Goal: Task Accomplishment & Management: Manage account settings

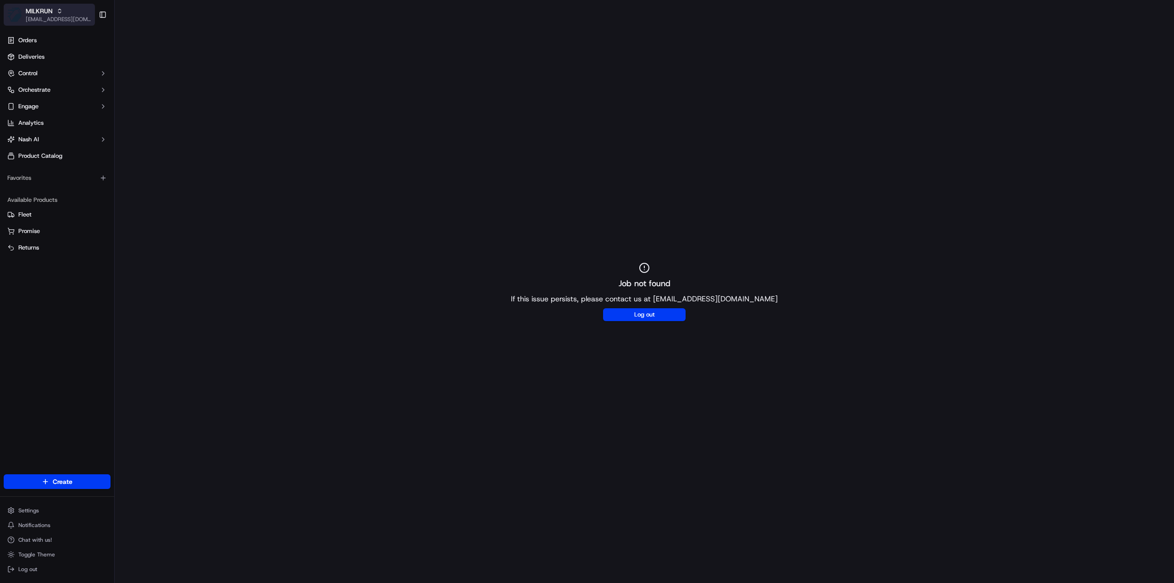
click at [61, 16] on span "[EMAIL_ADDRESS][DOMAIN_NAME]" at bounding box center [59, 19] width 66 height 7
click at [127, 40] on div "HomeRun" at bounding box center [165, 48] width 133 height 18
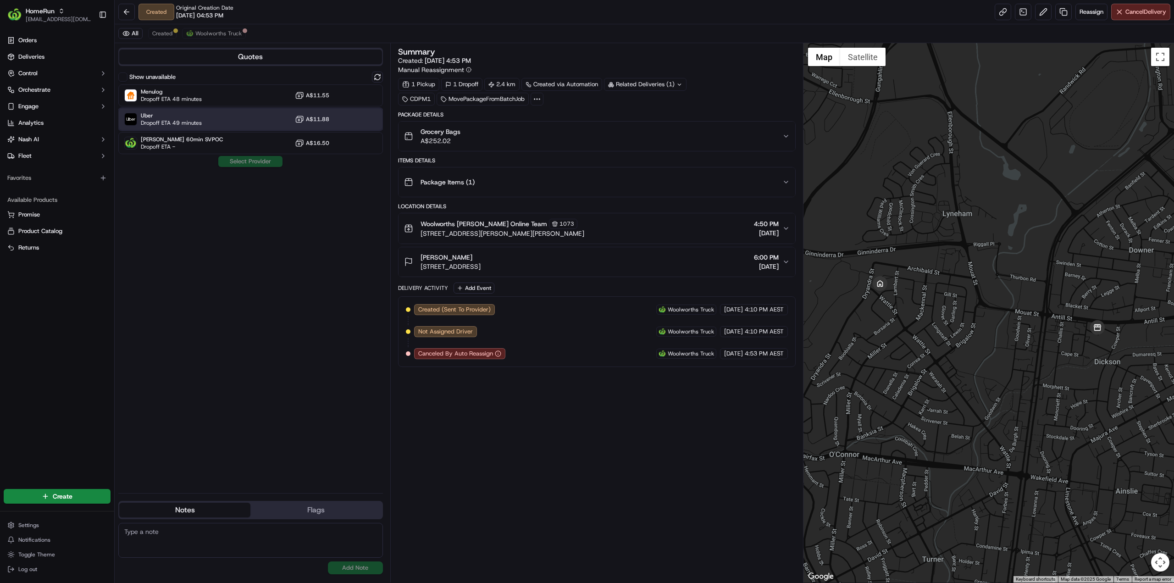
click at [182, 117] on span "Uber" at bounding box center [171, 115] width 61 height 7
click at [253, 166] on button "Assign Provider" at bounding box center [250, 161] width 65 height 11
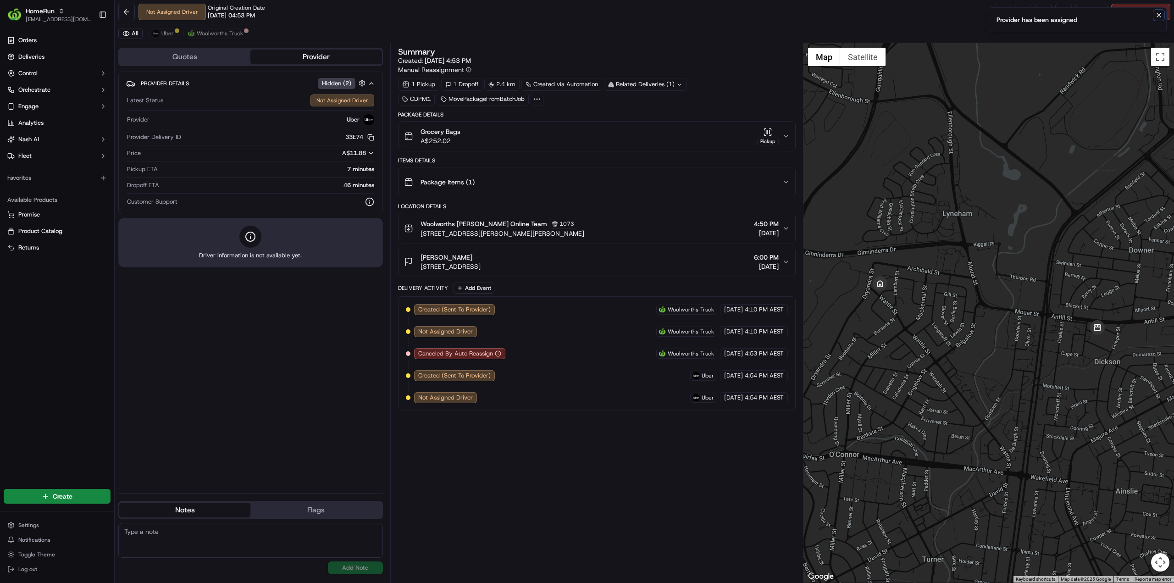
click at [1159, 17] on icon "Notifications (F8)" at bounding box center [1158, 14] width 7 height 7
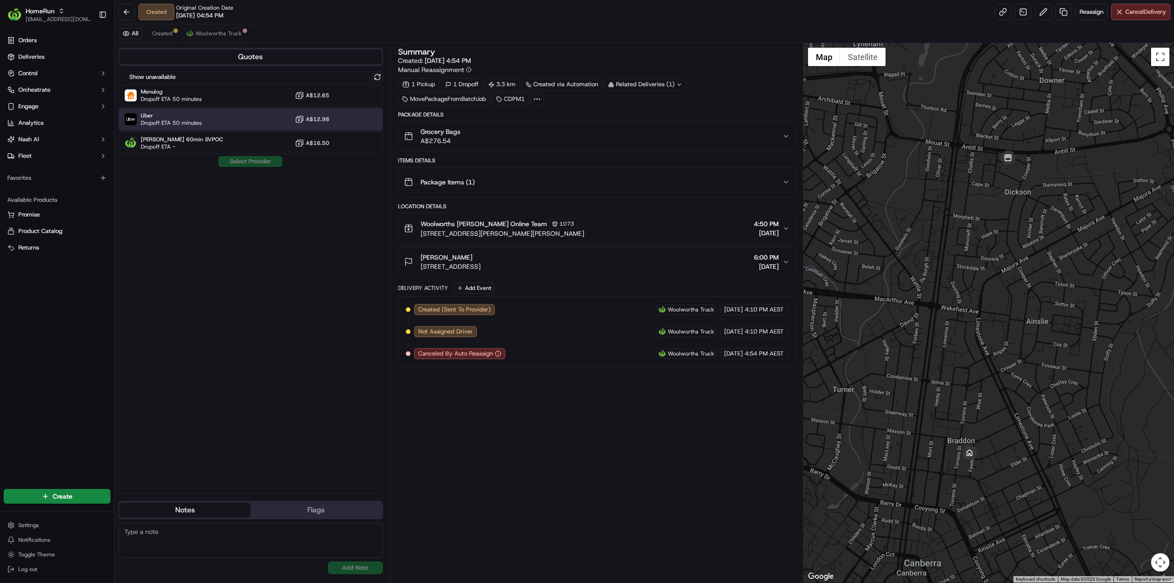
click at [176, 118] on span "Uber" at bounding box center [171, 115] width 61 height 7
click at [244, 162] on button "Assign Provider" at bounding box center [250, 161] width 65 height 11
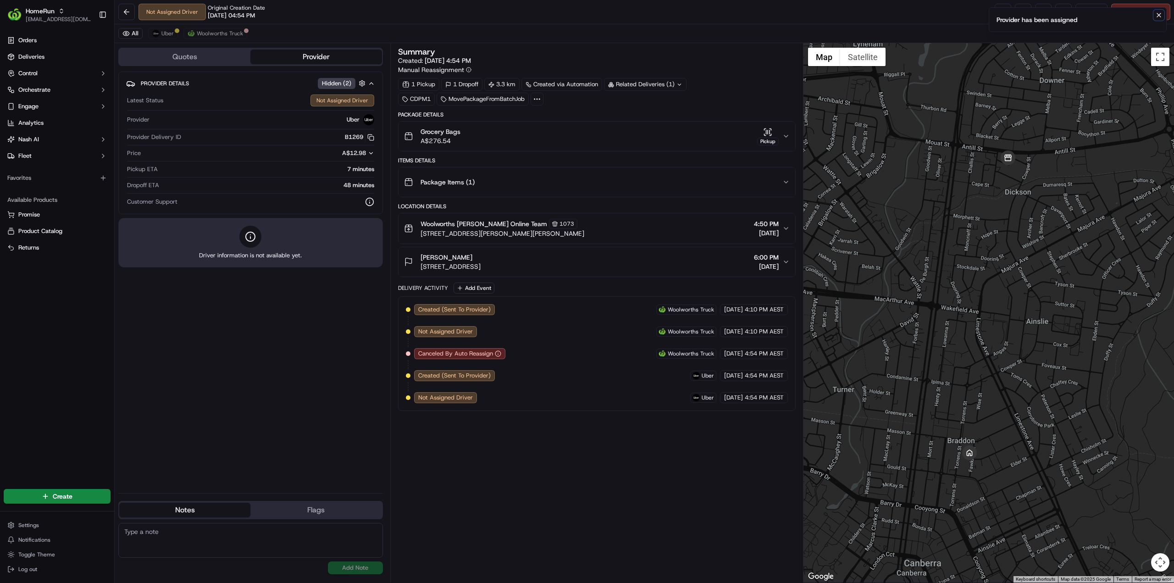
click at [1157, 19] on button "Notifications (F8)" at bounding box center [1158, 15] width 11 height 11
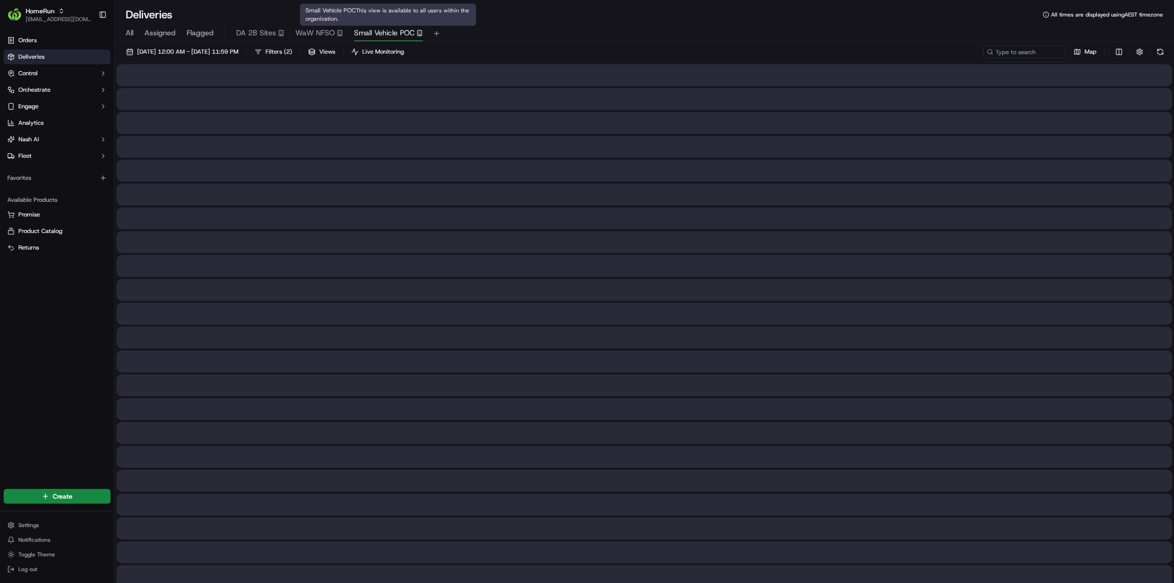
click at [372, 30] on span "Small Vehicle POC" at bounding box center [384, 33] width 61 height 11
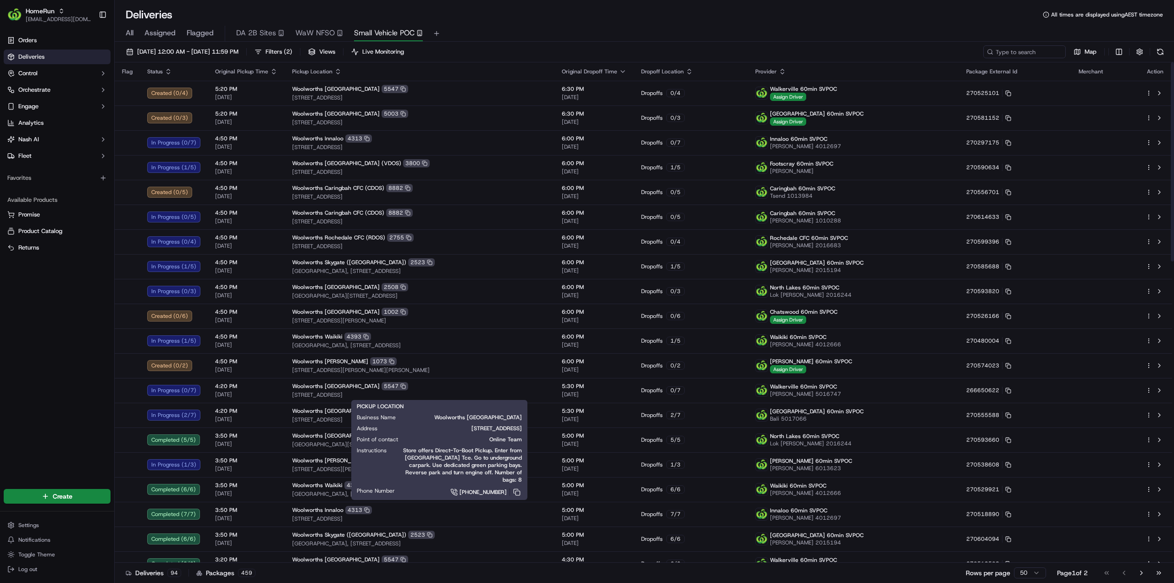
click at [1150, 392] on html "HomeRun jhobbs1@woolworths.com.au Toggle Sidebar Orders Deliveries Control Orch…" at bounding box center [587, 291] width 1174 height 583
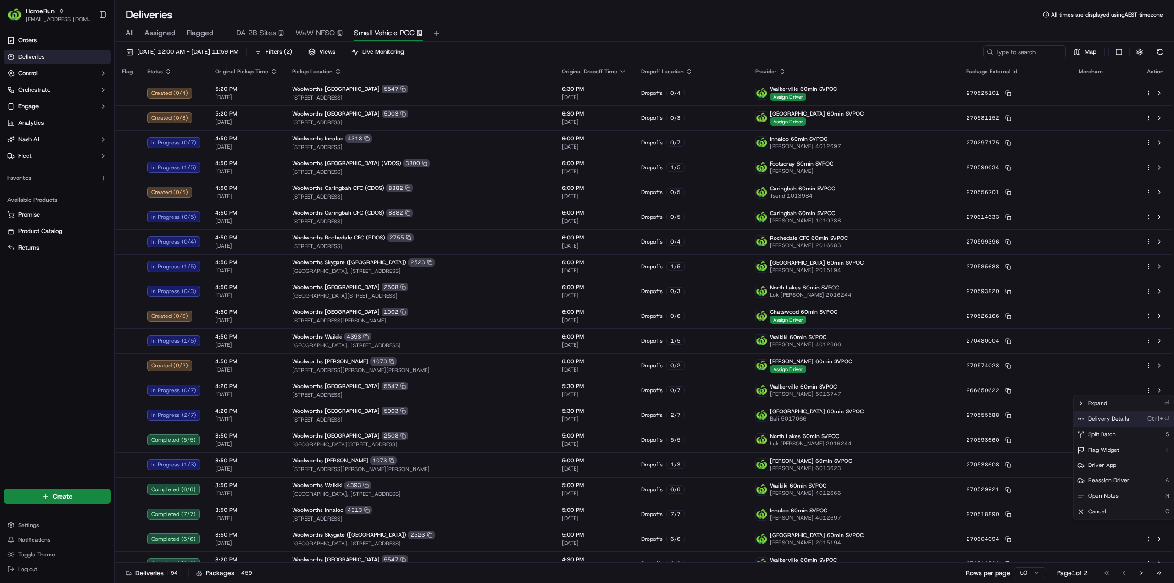
click at [1116, 419] on span "Delivery Details" at bounding box center [1108, 418] width 41 height 7
click at [1147, 93] on html "HomeRun jhobbs1@woolworths.com.au Toggle Sidebar Orders Deliveries Control Orch…" at bounding box center [587, 291] width 1174 height 583
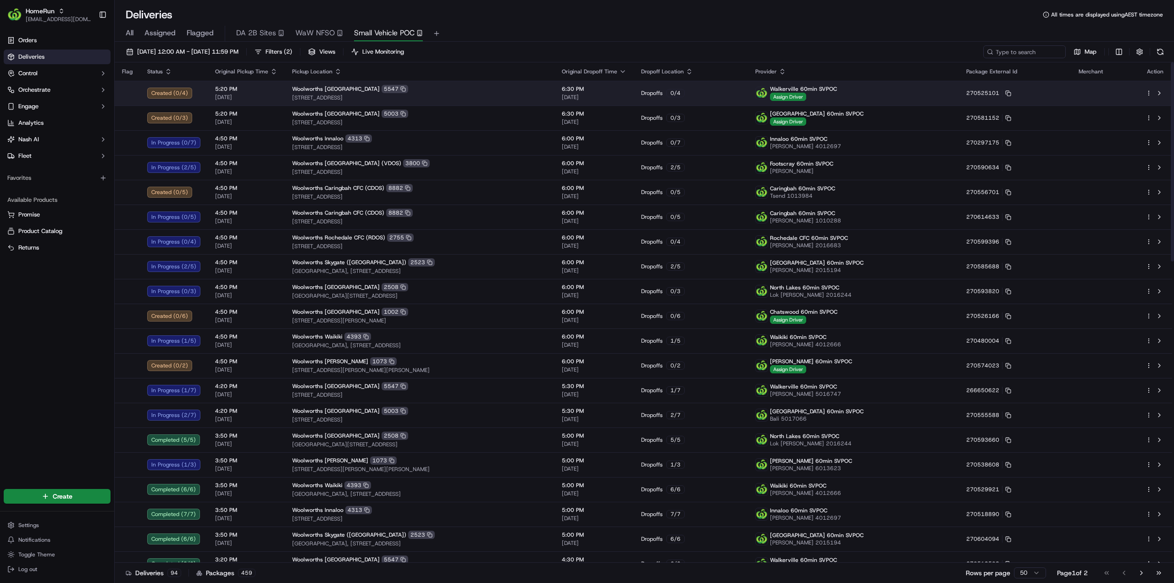
click at [1149, 94] on html "HomeRun jhobbs1@woolworths.com.au Toggle Sidebar Orders Deliveries Control Orch…" at bounding box center [587, 291] width 1174 height 583
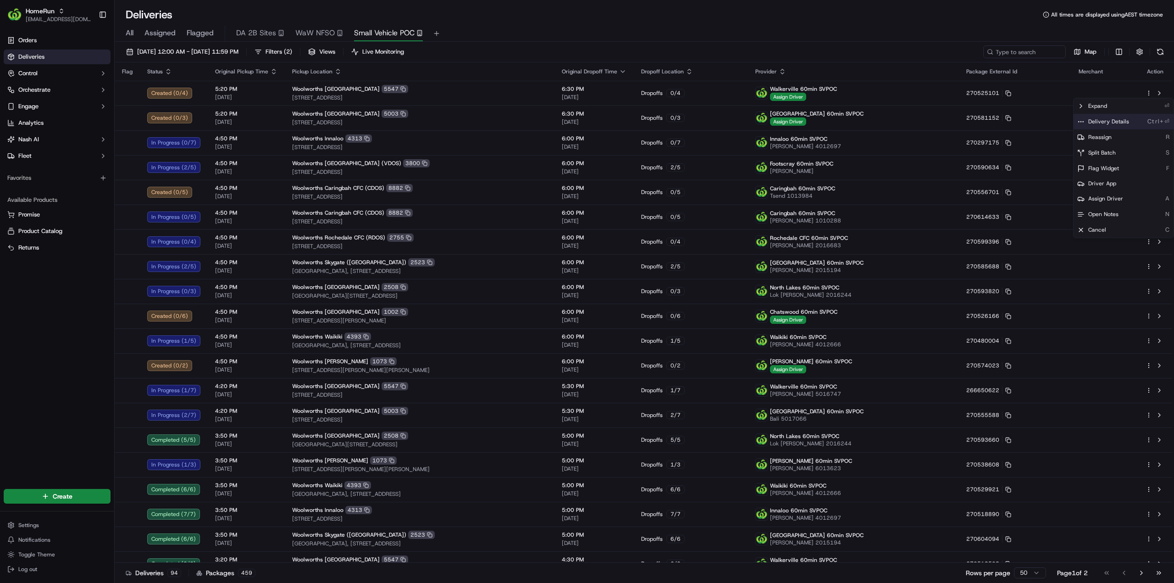
click at [1106, 122] on span "Delivery Details" at bounding box center [1108, 121] width 41 height 7
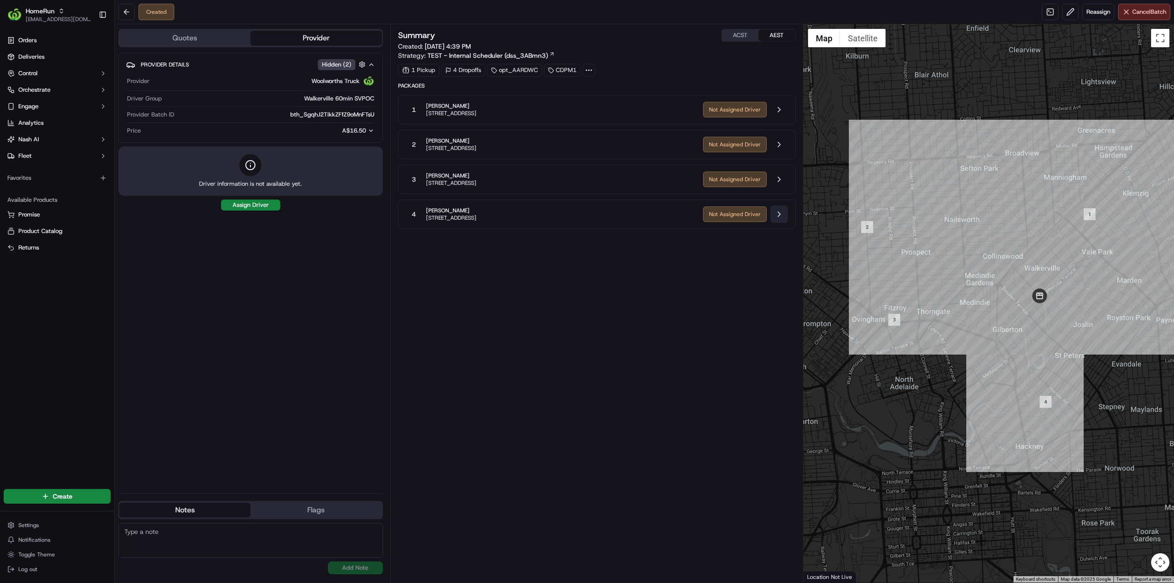
click at [781, 210] on button at bounding box center [778, 213] width 17 height 17
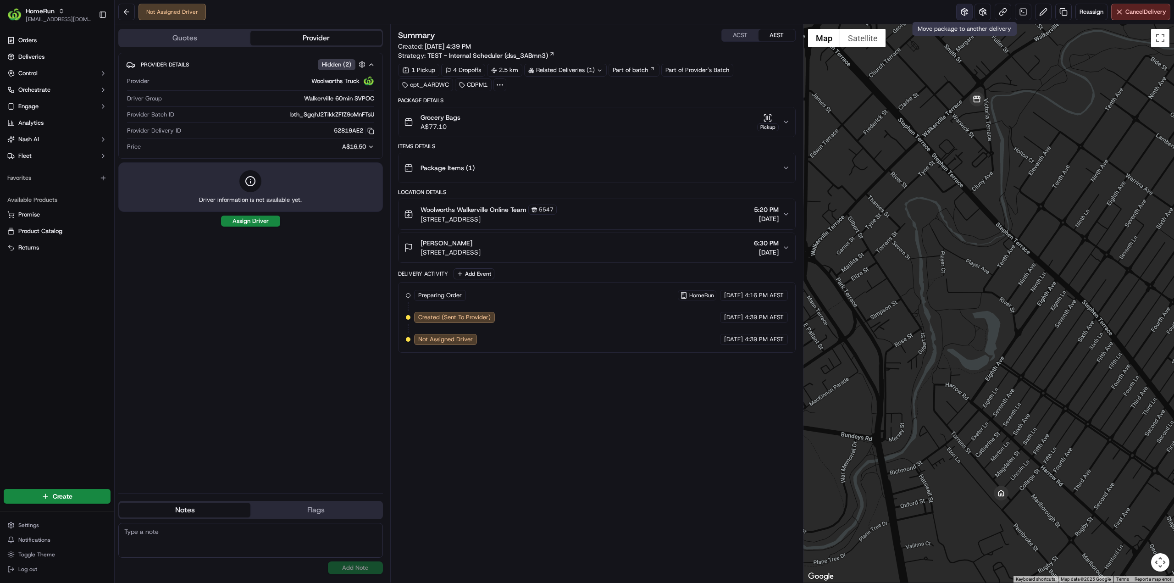
click at [965, 9] on button at bounding box center [964, 12] width 17 height 17
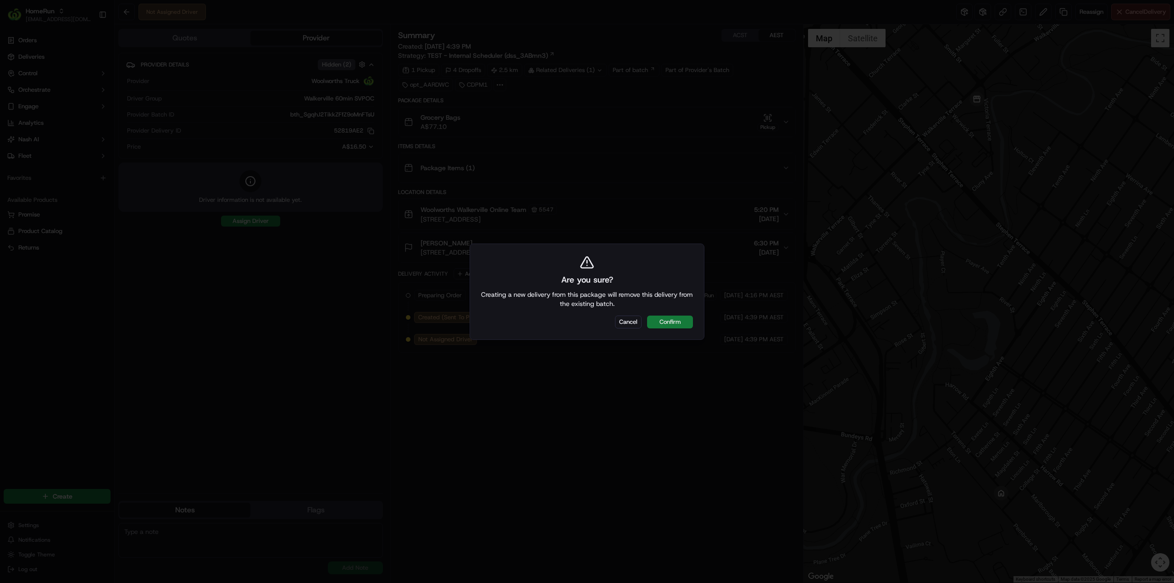
click at [673, 324] on button "Confirm" at bounding box center [670, 321] width 46 height 13
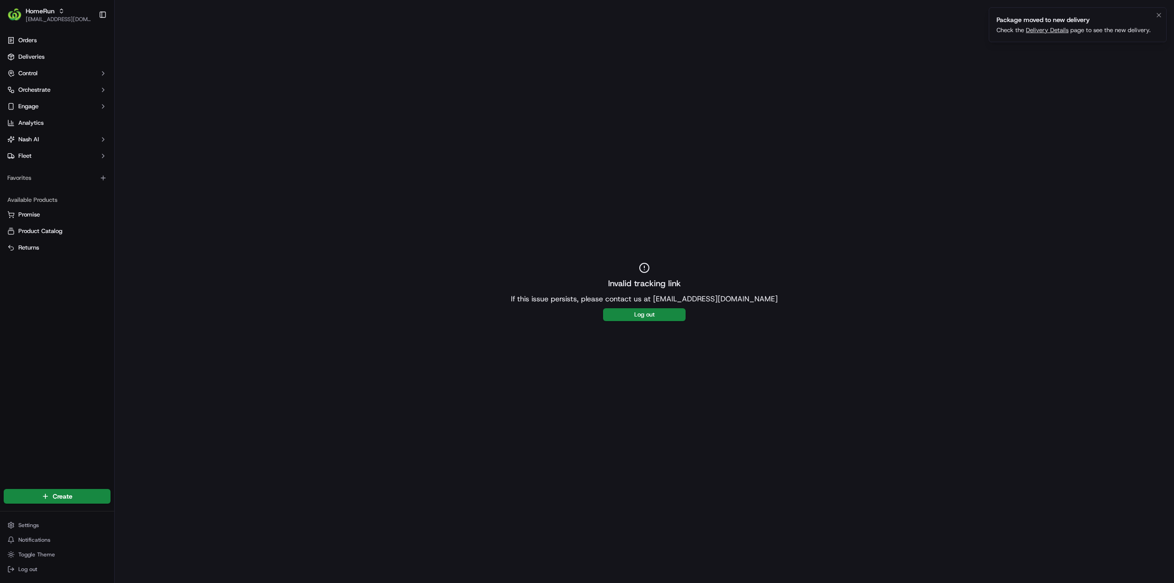
click at [1050, 27] on link "Delivery Details" at bounding box center [1047, 30] width 43 height 8
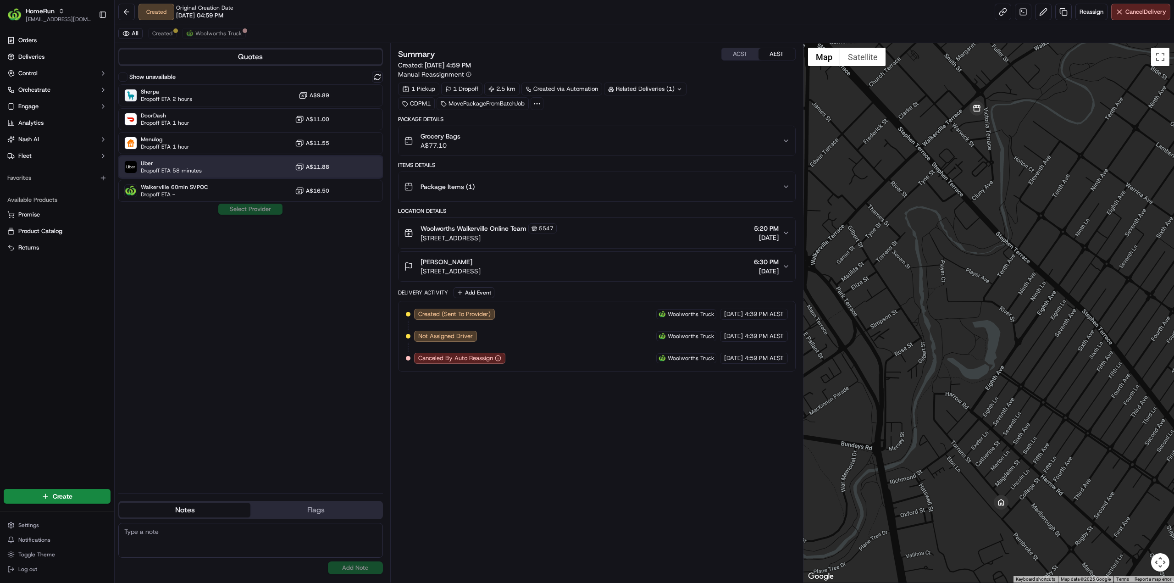
click at [181, 167] on span "Dropoff ETA 58 minutes" at bounding box center [171, 170] width 61 height 7
click at [232, 207] on button "Assign Provider" at bounding box center [250, 209] width 65 height 11
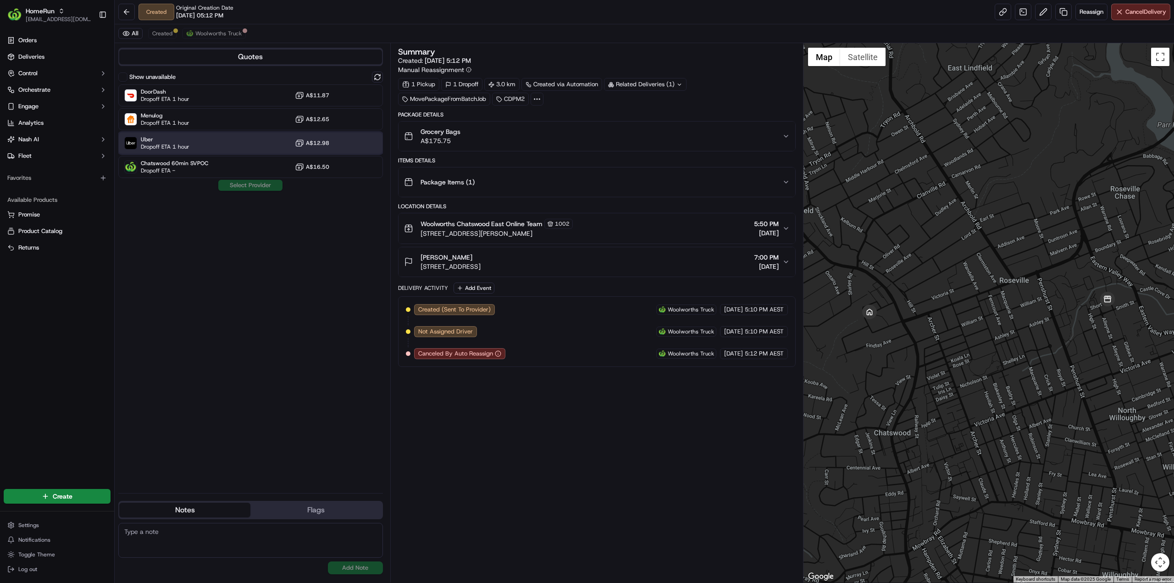
click at [167, 140] on span "Uber" at bounding box center [165, 139] width 49 height 7
click at [241, 190] on button "Assign Provider" at bounding box center [250, 185] width 65 height 11
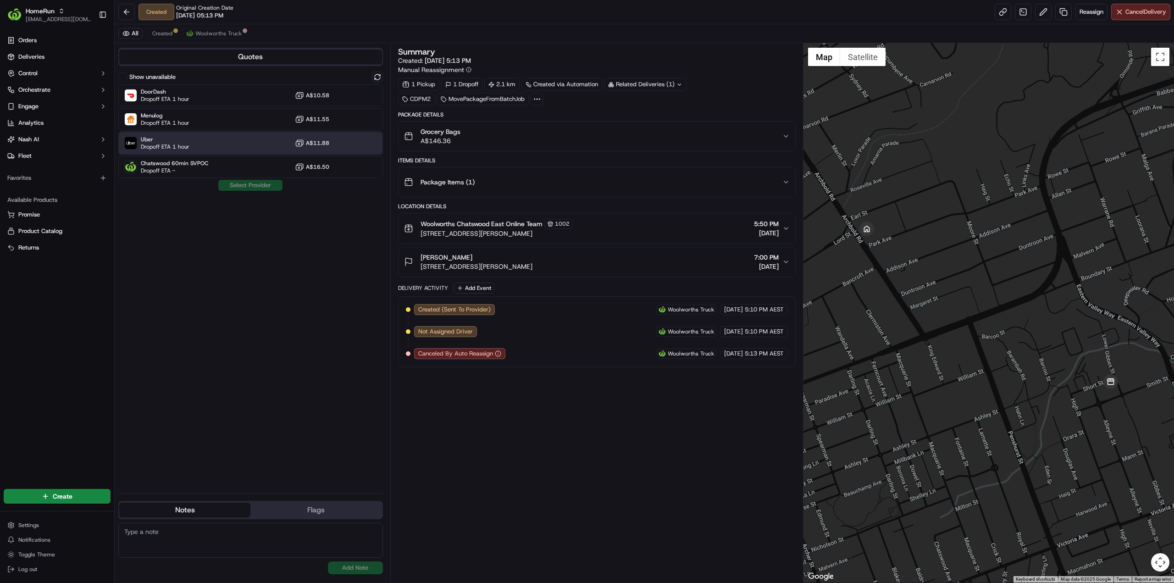
click at [178, 143] on span "Dropoff ETA 1 hour" at bounding box center [165, 146] width 49 height 7
click at [254, 185] on button "Assign Provider" at bounding box center [250, 185] width 65 height 11
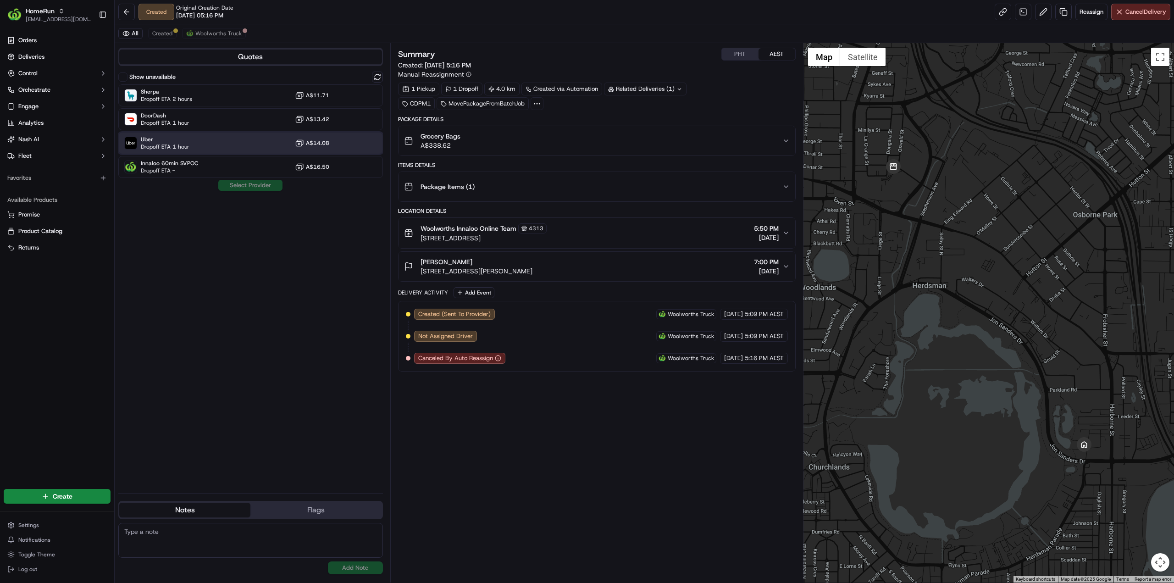
click at [187, 134] on div "Uber Dropoff ETA 1 hour A$14.08" at bounding box center [250, 143] width 265 height 22
click at [263, 184] on button "Assign Provider" at bounding box center [250, 185] width 65 height 11
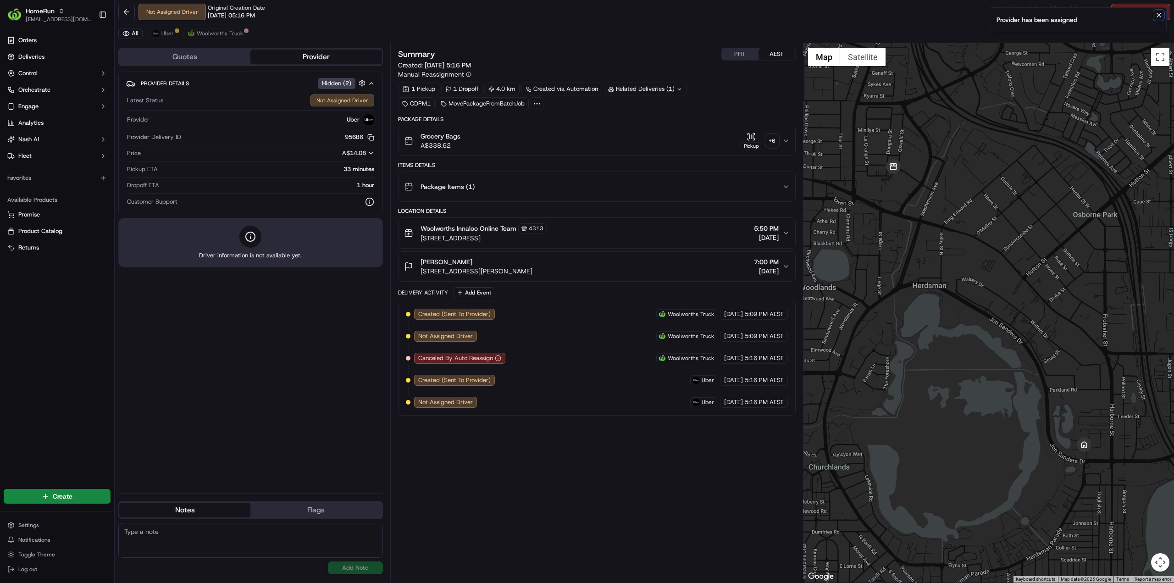
click at [1159, 15] on icon "Notifications (F8)" at bounding box center [1158, 14] width 7 height 7
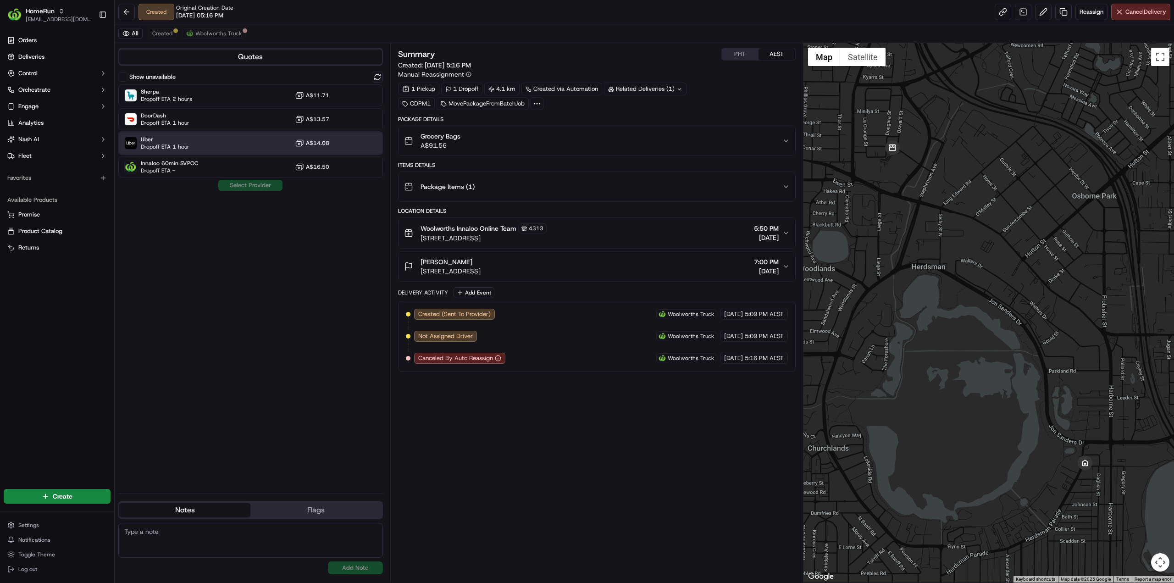
click at [167, 144] on span "Dropoff ETA 1 hour" at bounding box center [165, 146] width 49 height 7
click at [238, 183] on button "Assign Provider" at bounding box center [250, 185] width 65 height 11
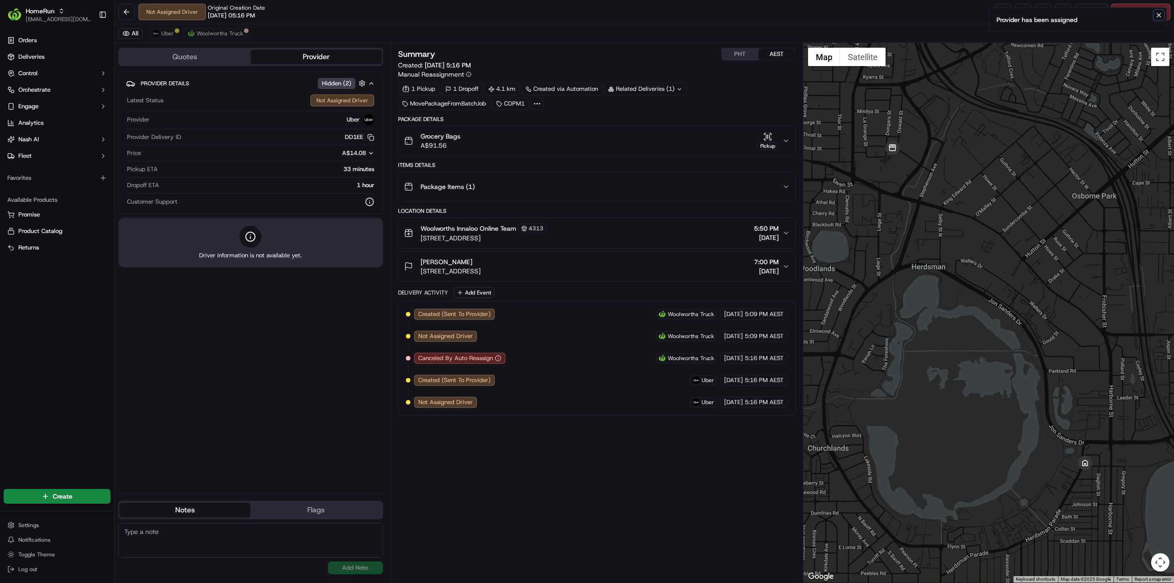
click at [1160, 16] on icon "Notifications (F8)" at bounding box center [1158, 14] width 7 height 7
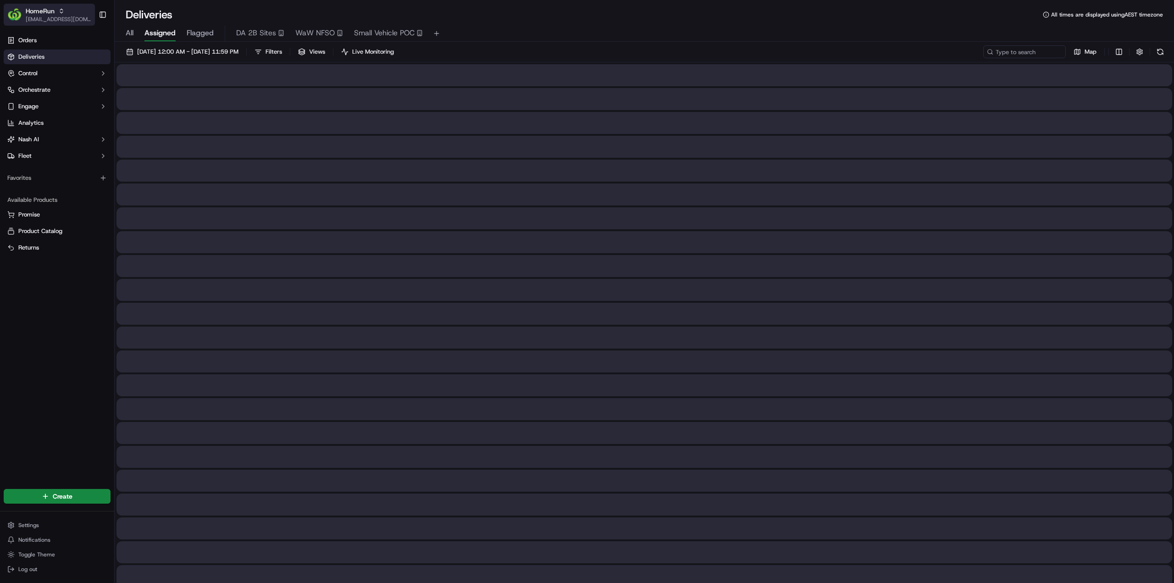
click at [50, 12] on span "HomeRun" at bounding box center [40, 10] width 29 height 9
click at [124, 63] on span "MILKRUN" at bounding box center [130, 66] width 25 height 8
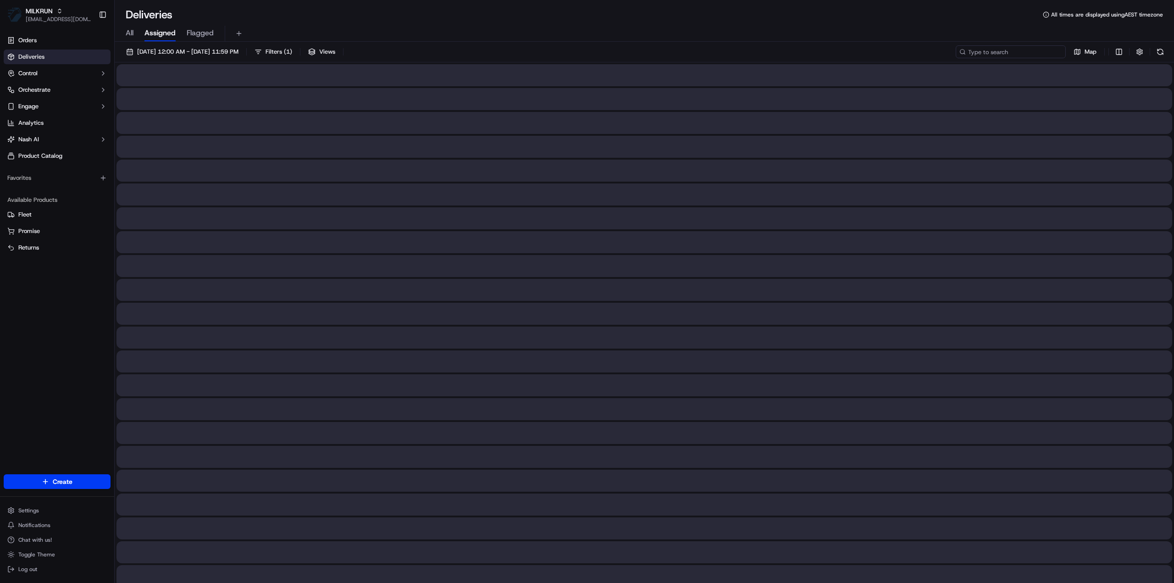
click at [1030, 52] on input at bounding box center [1011, 51] width 110 height 13
paste input "8f4bd0e4-7b1a-45e2-9fc3-db9587429fdd"
type input "8f4bd0e4-7b1a-45e2-9fc3-db9587429fdd"
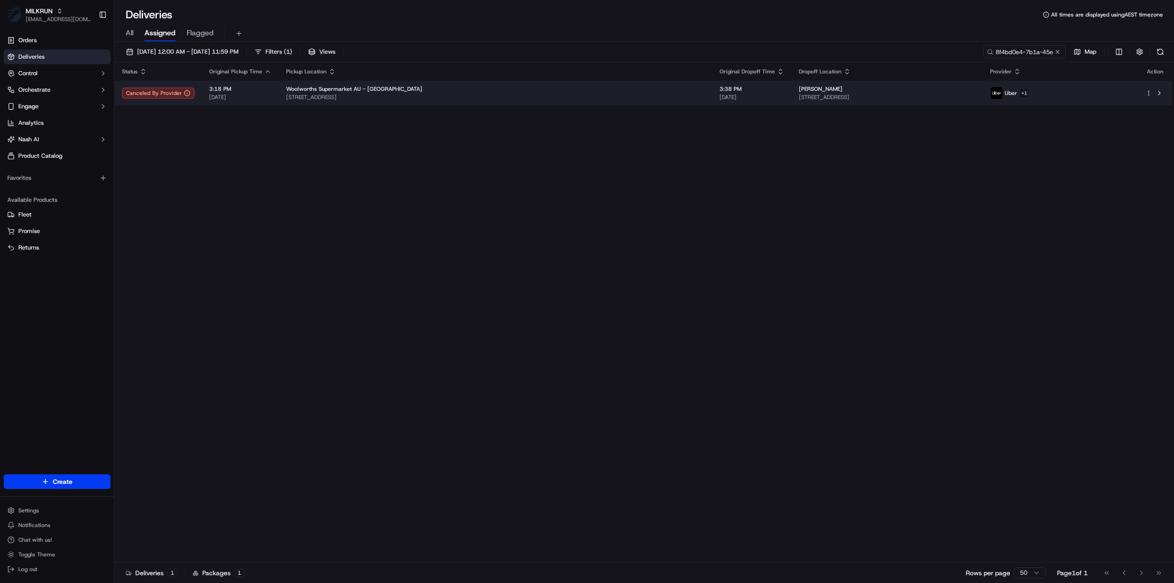
click at [791, 83] on td "Bronte Cornelius 136E Merrigang St, Bowral, NSW 2576, AU" at bounding box center [886, 93] width 191 height 25
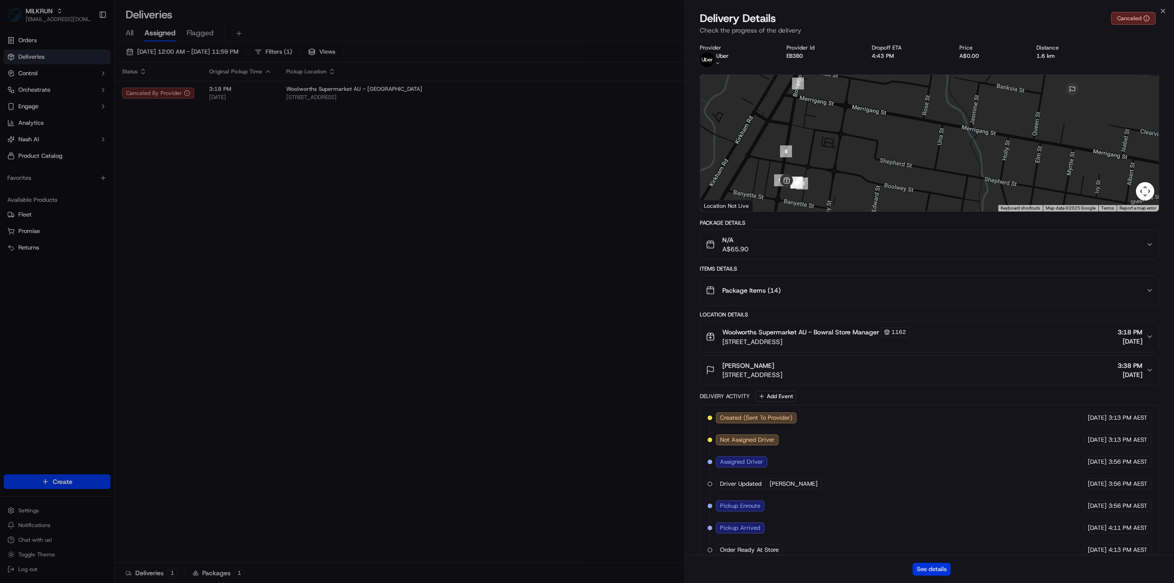
click at [934, 574] on button "See details" at bounding box center [931, 569] width 38 height 13
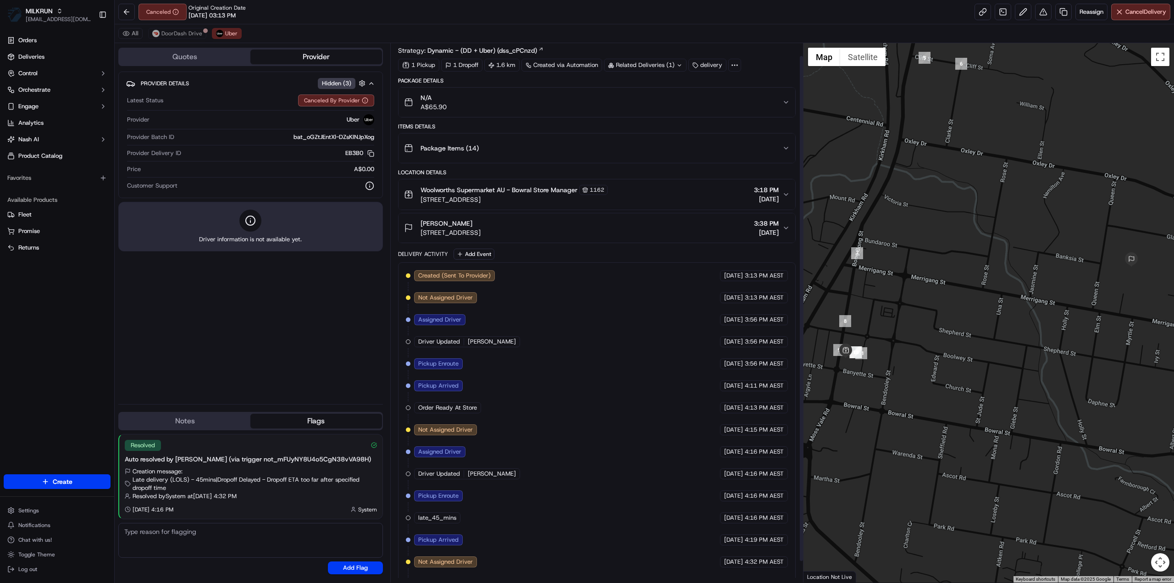
scroll to position [36, 0]
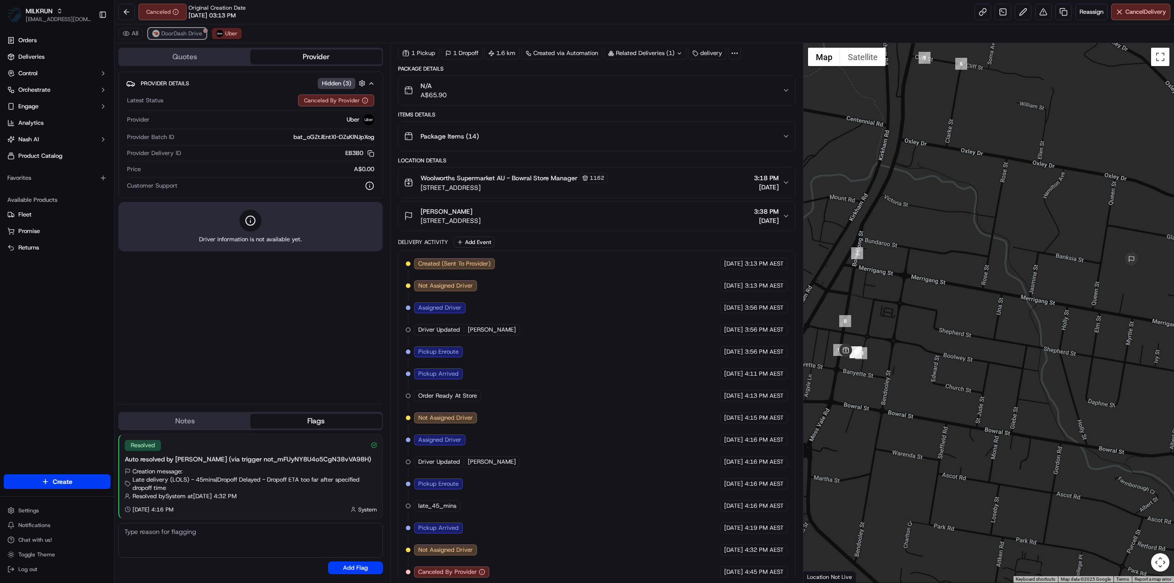
click at [185, 35] on span "DoorDash Drive" at bounding box center [181, 33] width 41 height 7
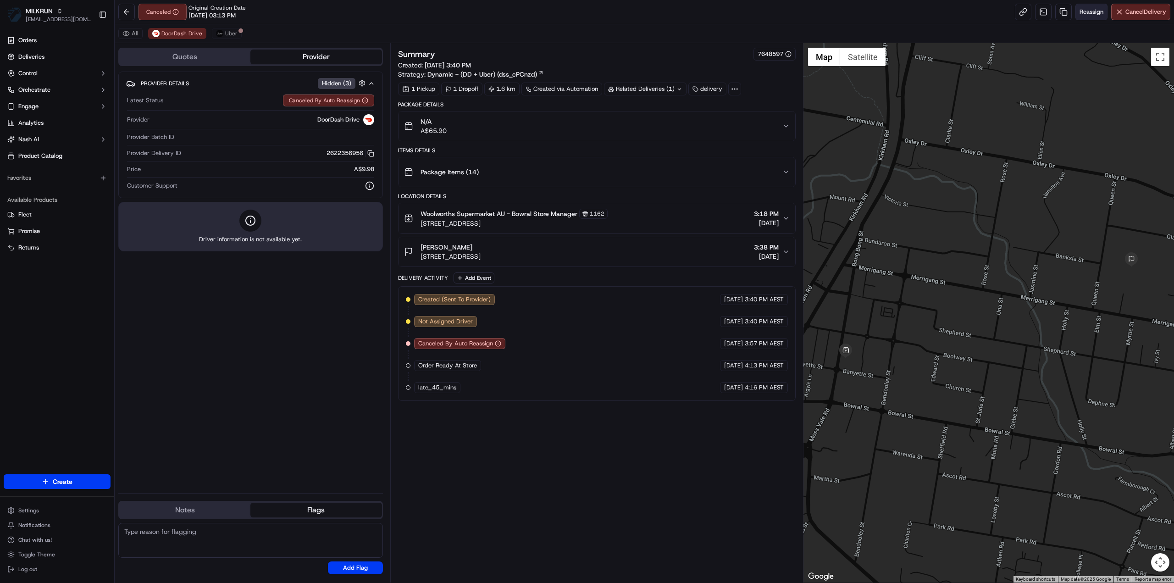
click at [1088, 11] on span "Reassign" at bounding box center [1091, 12] width 24 height 8
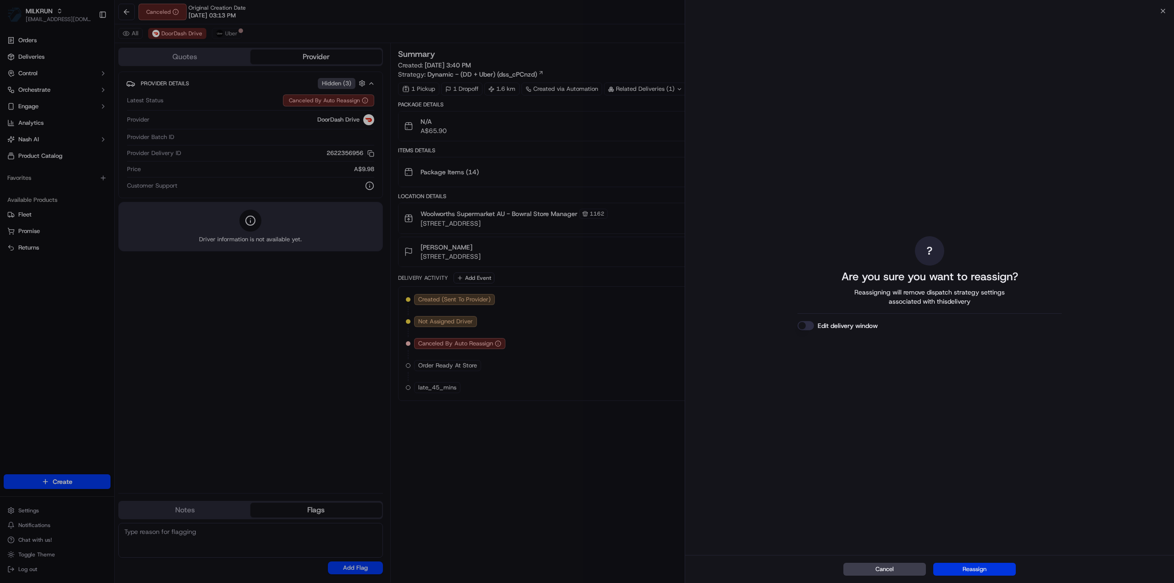
click at [972, 569] on button "Reassign" at bounding box center [974, 569] width 83 height 13
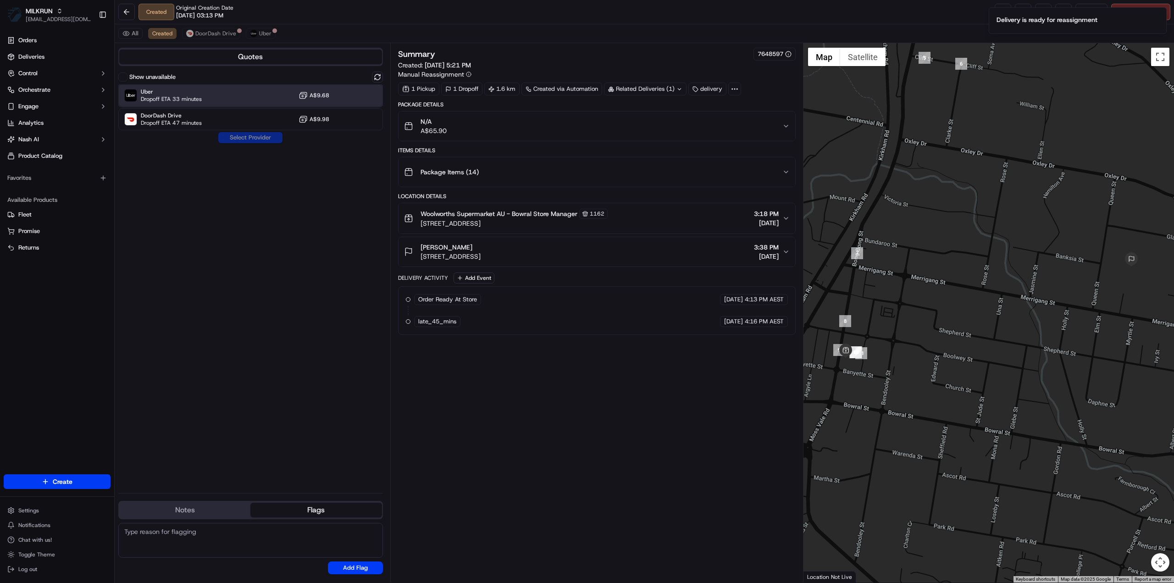
click at [193, 96] on span "Dropoff ETA 33 minutes" at bounding box center [171, 98] width 61 height 7
click at [252, 137] on button "Assign Provider" at bounding box center [250, 137] width 65 height 11
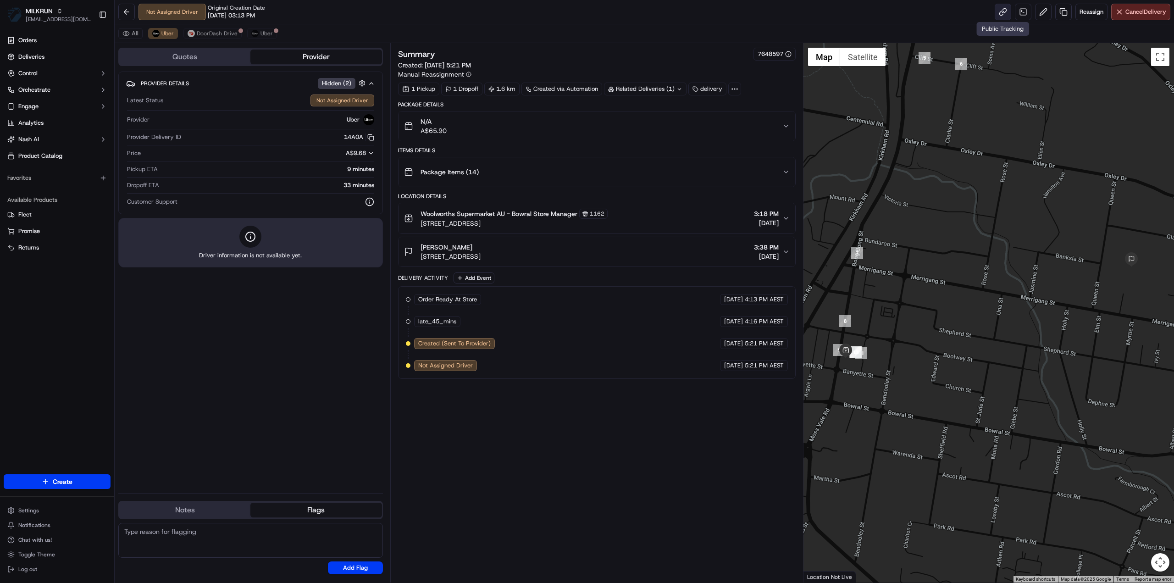
click at [1000, 13] on link at bounding box center [1002, 12] width 17 height 17
